Goal: Information Seeking & Learning: Learn about a topic

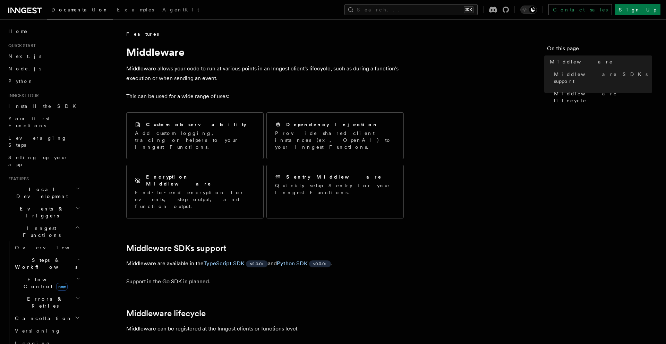
scroll to position [295, 0]
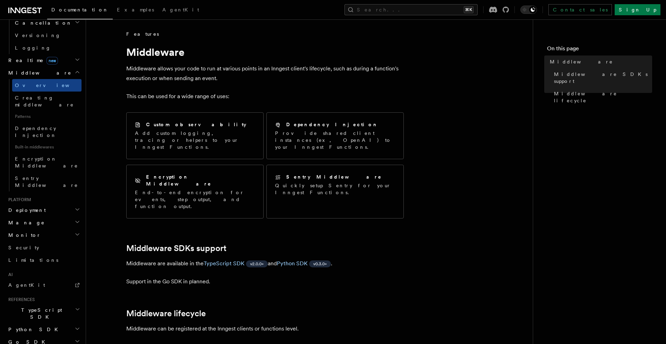
click at [33, 306] on span "TypeScript SDK" at bounding box center [40, 313] width 69 height 14
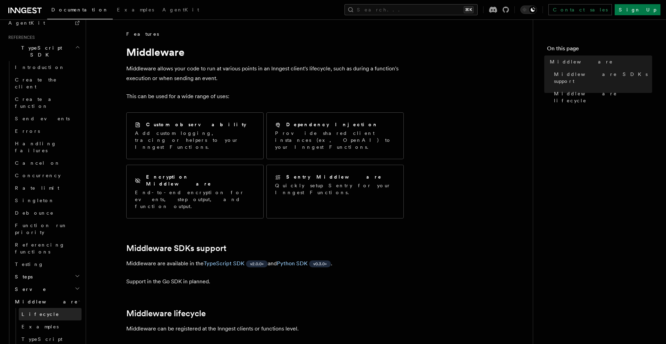
click at [48, 308] on link "Lifecycle" at bounding box center [50, 314] width 63 height 12
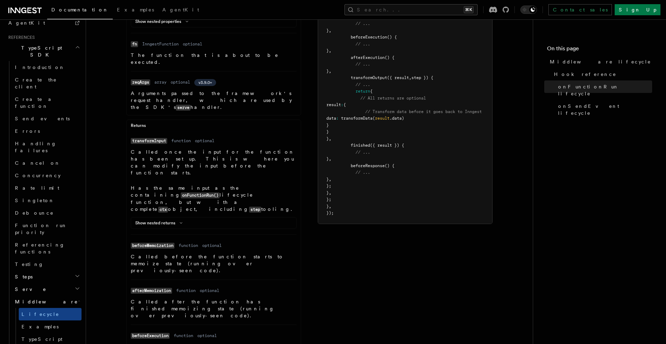
scroll to position [253, 0]
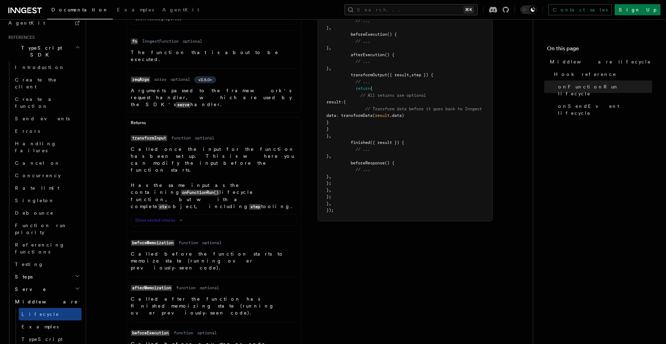
click at [164, 217] on button "Show nested returns" at bounding box center [160, 220] width 50 height 6
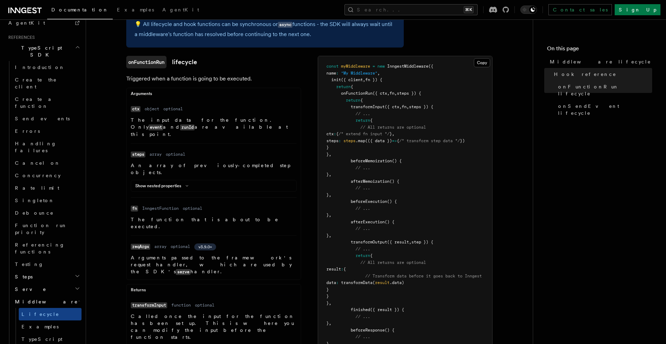
scroll to position [87, 0]
click at [163, 124] on code "event" at bounding box center [155, 127] width 15 height 6
click at [215, 128] on p "The input data for the function. Only event and runId are available at this poi…" at bounding box center [214, 126] width 166 height 21
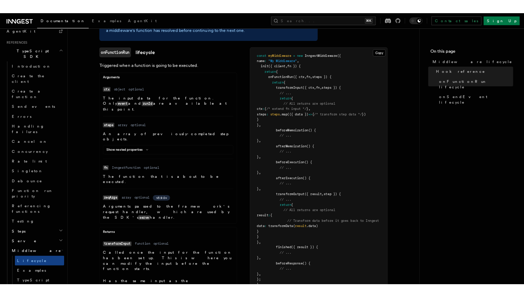
scroll to position [100, 0]
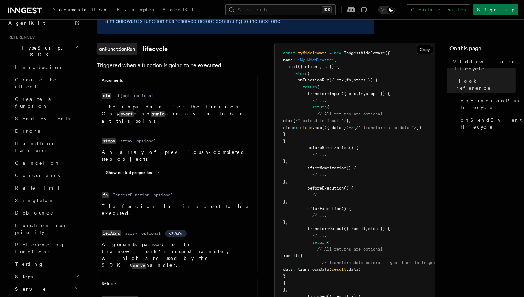
click at [286, 122] on span "ctx" at bounding box center [286, 120] width 7 height 5
click at [201, 167] on li "Name steps Type array Required optional Description An array of previously-comp…" at bounding box center [178, 157] width 152 height 54
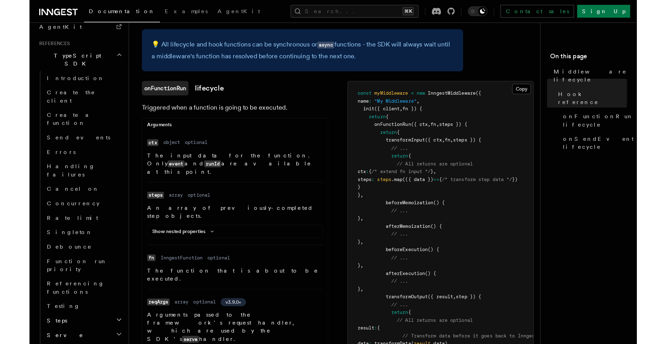
scroll to position [80, 0]
